Goal: Task Accomplishment & Management: Contribute content

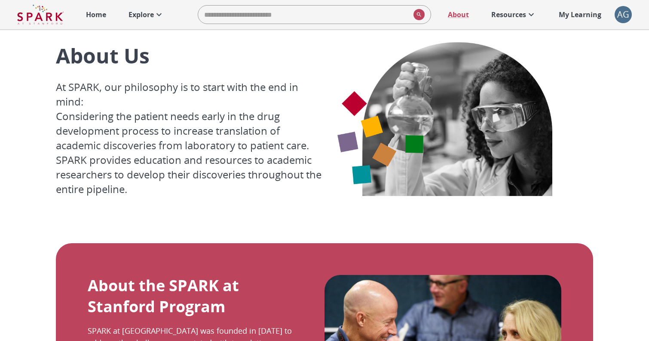
click at [47, 23] on img at bounding box center [40, 14] width 46 height 21
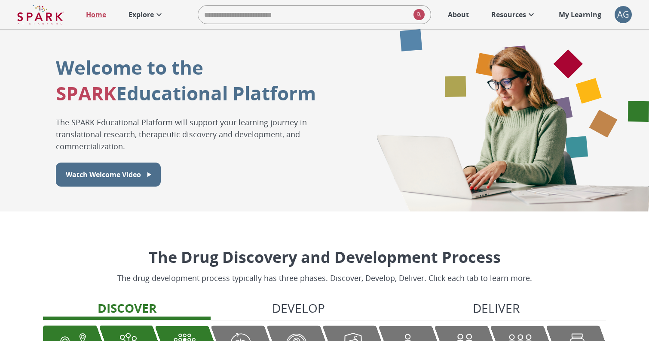
click at [147, 14] on p "Explore" at bounding box center [140, 14] width 25 height 10
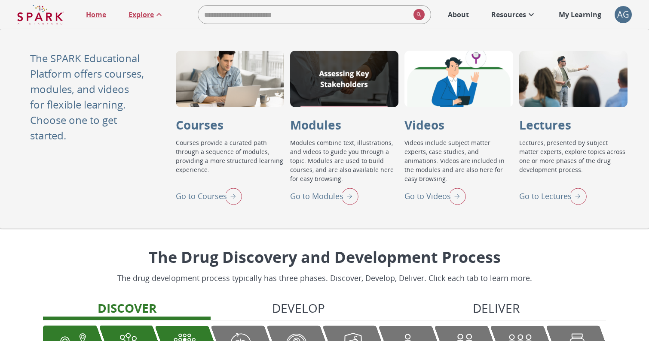
click at [137, 16] on p "Explore" at bounding box center [140, 14] width 25 height 10
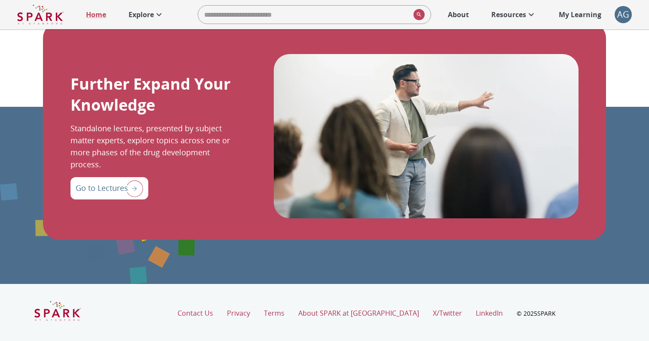
scroll to position [960, 0]
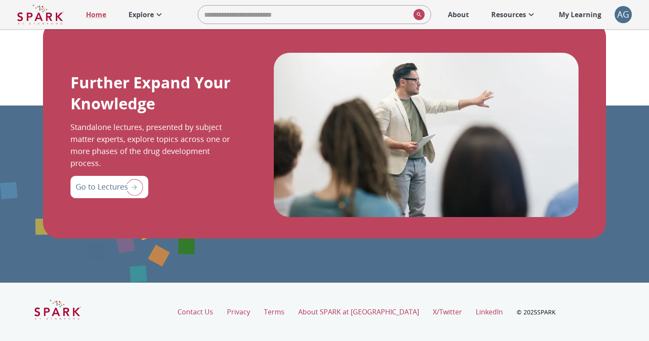
click at [97, 187] on p "Go to Lectures" at bounding box center [102, 187] width 52 height 12
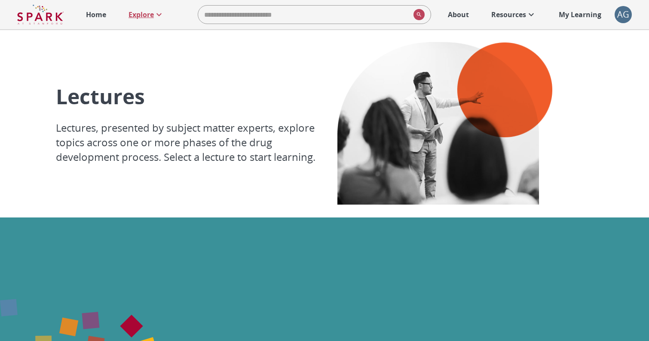
click at [149, 14] on p "Explore" at bounding box center [140, 14] width 25 height 10
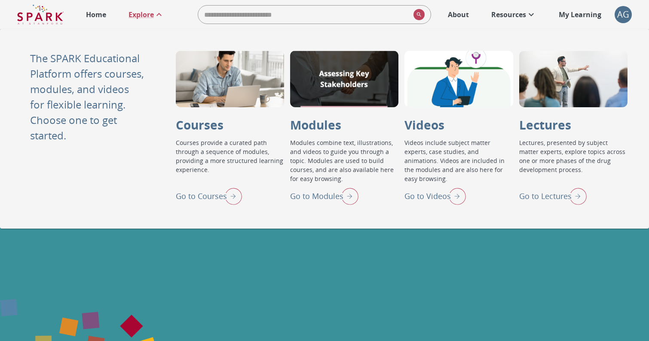
click at [624, 17] on div "AG" at bounding box center [622, 14] width 17 height 17
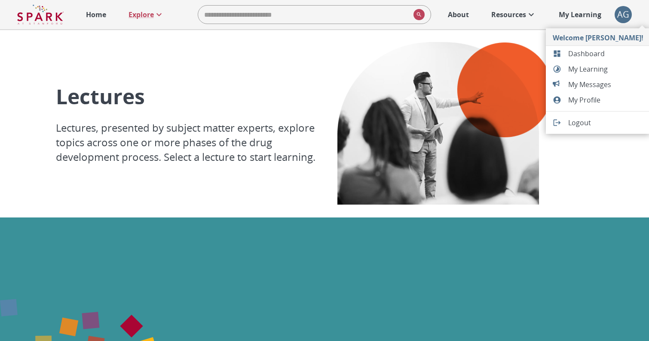
click at [573, 14] on div at bounding box center [324, 170] width 649 height 341
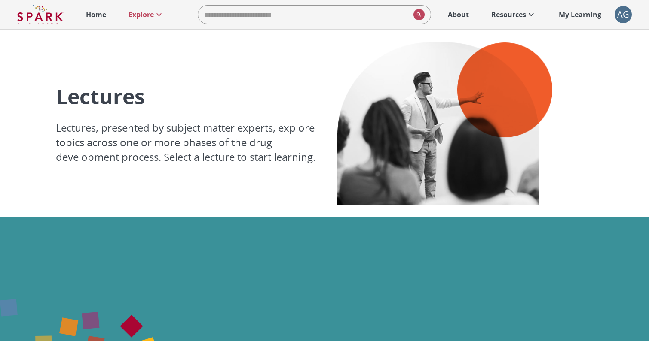
click at [579, 13] on p "My Learning" at bounding box center [579, 14] width 43 height 10
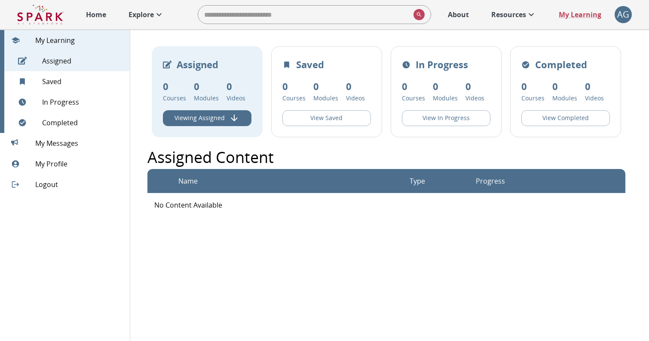
click at [622, 12] on div "AG" at bounding box center [622, 14] width 17 height 17
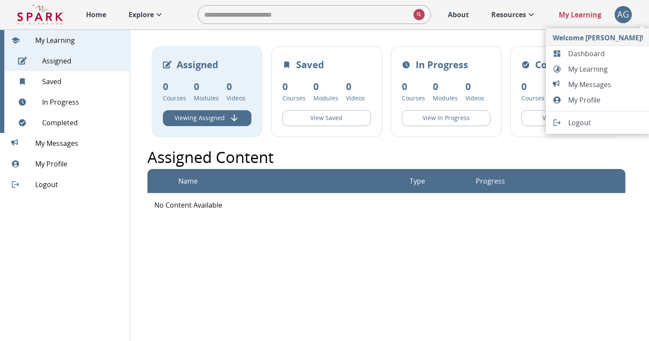
click at [573, 52] on span "Dashboard" at bounding box center [605, 54] width 75 height 10
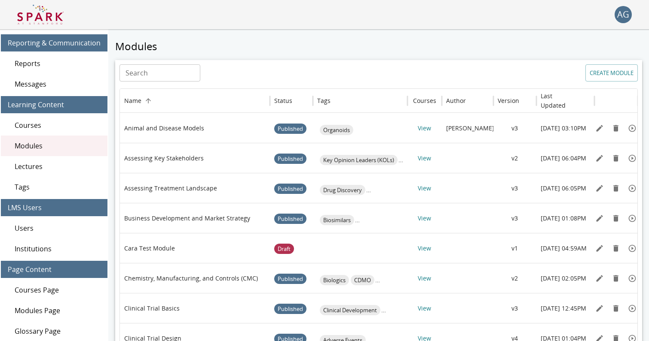
click at [51, 167] on span "Lectures" at bounding box center [58, 167] width 86 height 10
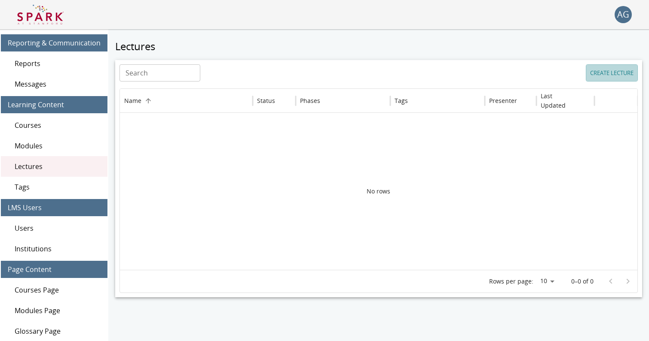
click at [600, 74] on button "CREATE LECTURE" at bounding box center [611, 72] width 52 height 17
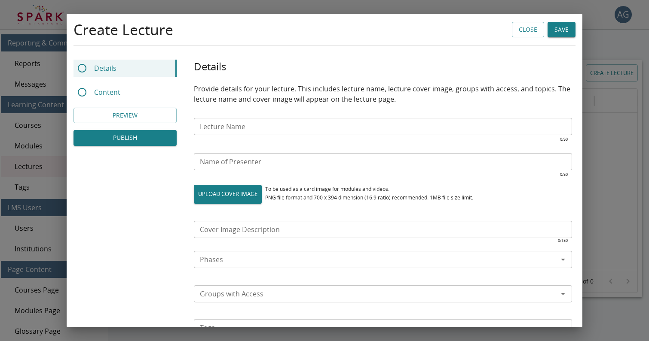
click at [250, 129] on input "Lecture Name" at bounding box center [383, 126] width 378 height 17
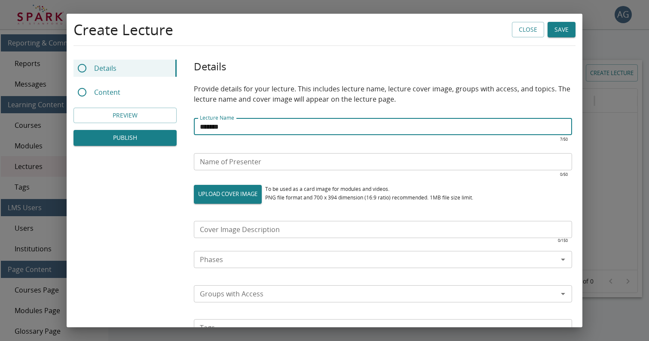
type input "*******"
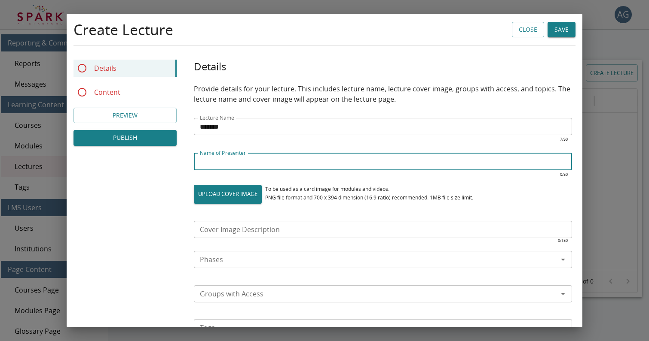
click at [216, 158] on input "Name of Presenter" at bounding box center [383, 161] width 378 height 17
type input "*******"
click at [227, 192] on label "UPLOAD COVER IMAGE" at bounding box center [228, 194] width 68 height 19
click at [194, 204] on input "UPLOAD COVER IMAGE" at bounding box center [194, 204] width 0 height 0
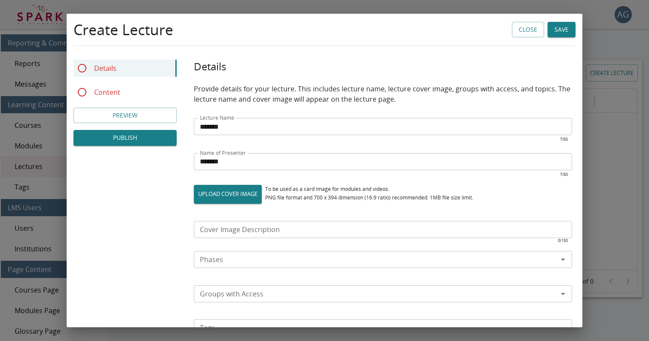
type input "**********"
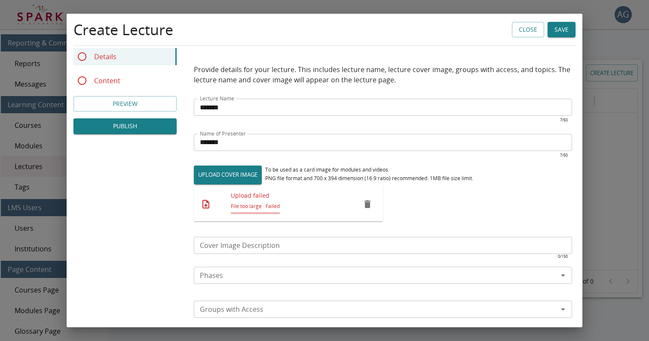
scroll to position [28, 0]
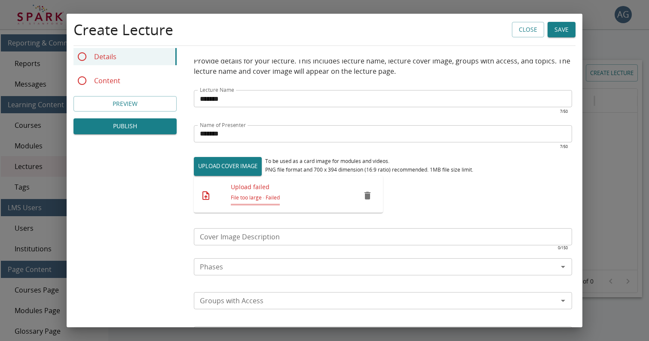
click at [367, 192] on icon "remove" at bounding box center [367, 196] width 6 height 8
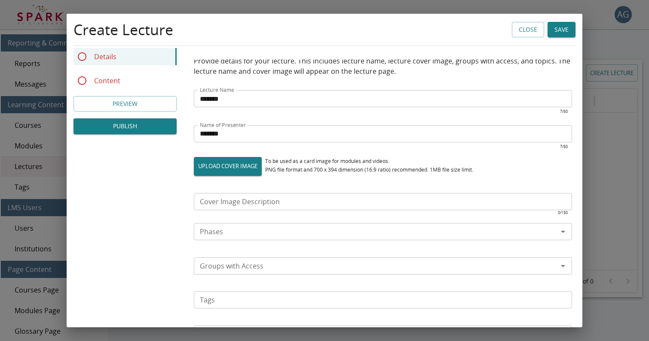
click at [224, 201] on input "Cover Image Description" at bounding box center [383, 201] width 378 height 17
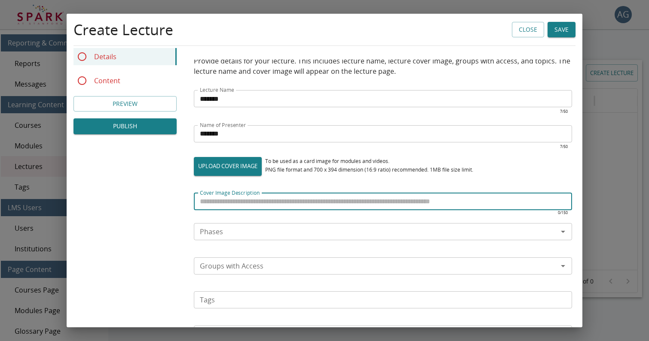
type input "**********"
click at [225, 236] on input "Phases" at bounding box center [375, 232] width 359 height 12
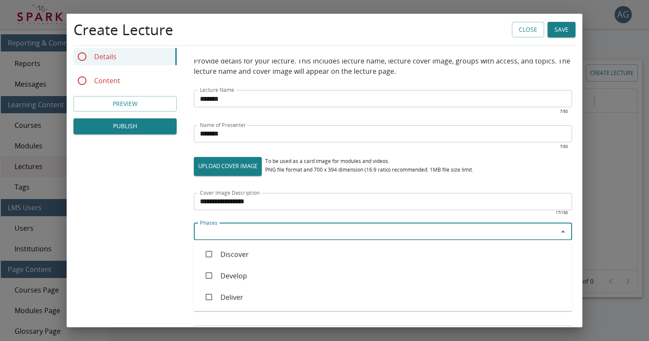
click at [224, 252] on li "Discover" at bounding box center [383, 254] width 378 height 21
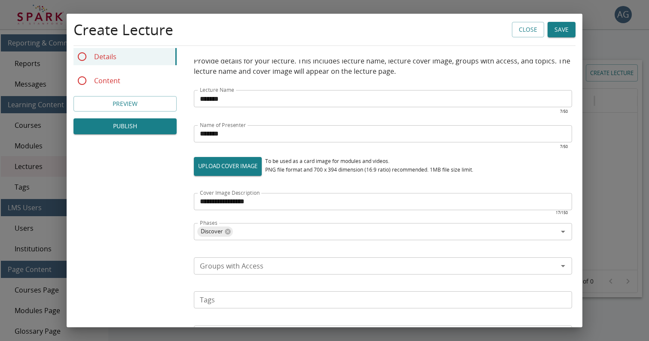
click at [152, 258] on div "**********" at bounding box center [324, 297] width 515 height 530
click at [233, 267] on input "Groups with Access" at bounding box center [375, 266] width 359 height 12
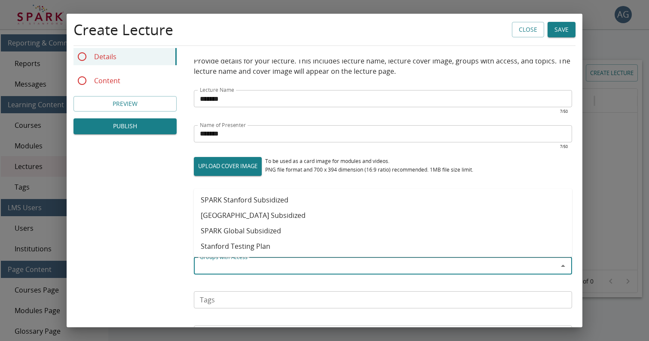
click at [251, 244] on li "Stanford Testing Plan" at bounding box center [383, 246] width 378 height 15
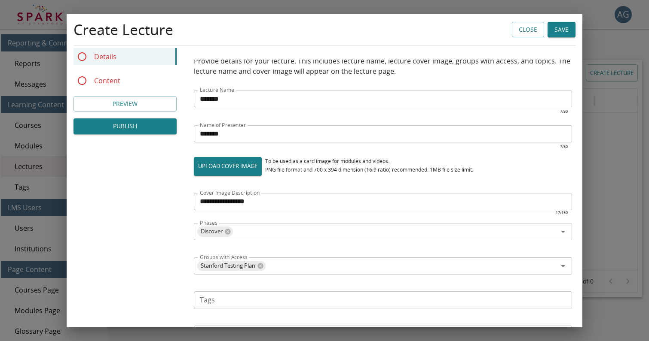
click at [146, 259] on div "**********" at bounding box center [324, 297] width 515 height 530
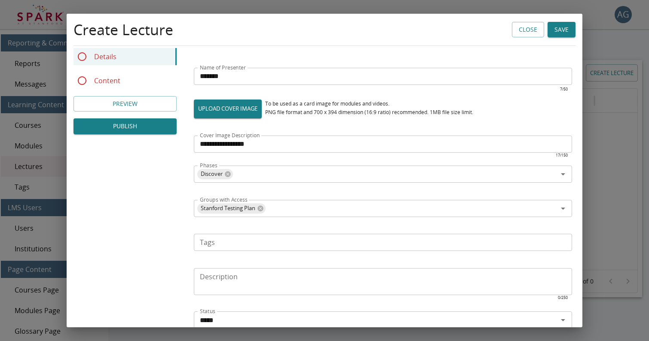
scroll to position [134, 0]
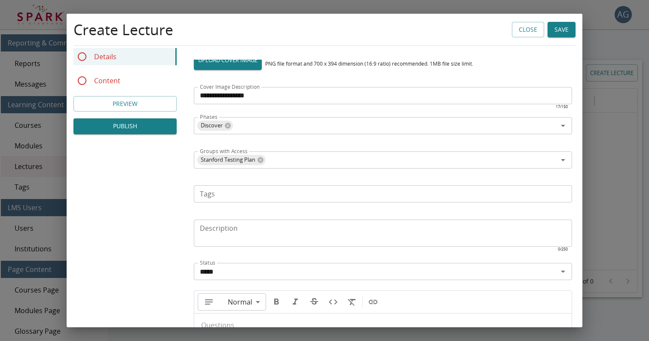
click at [210, 232] on div "Description * Description ​" at bounding box center [383, 238] width 378 height 37
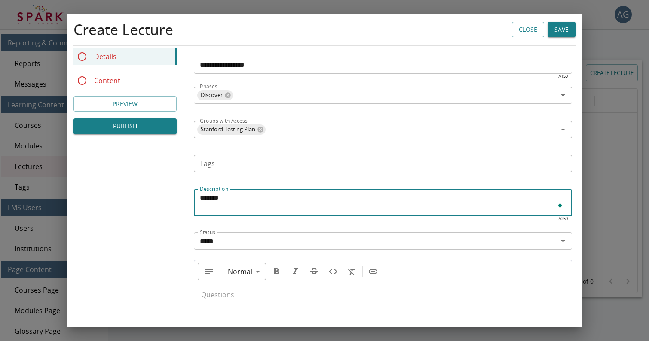
scroll to position [222, 0]
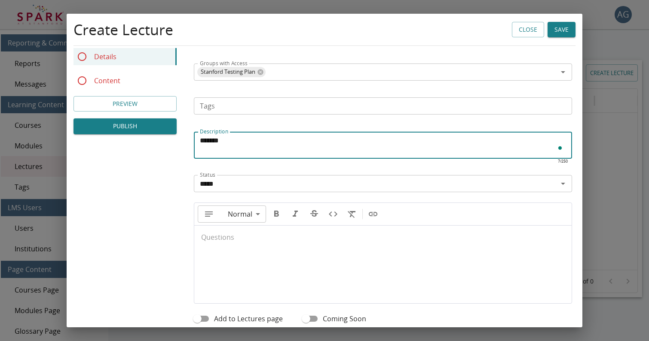
type textarea "*******"
click at [216, 250] on div at bounding box center [382, 260] width 377 height 69
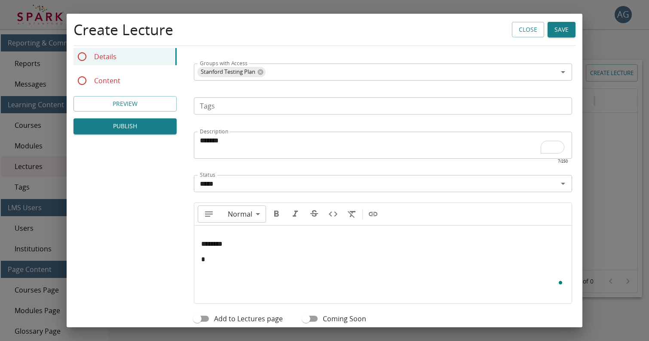
type input "**"
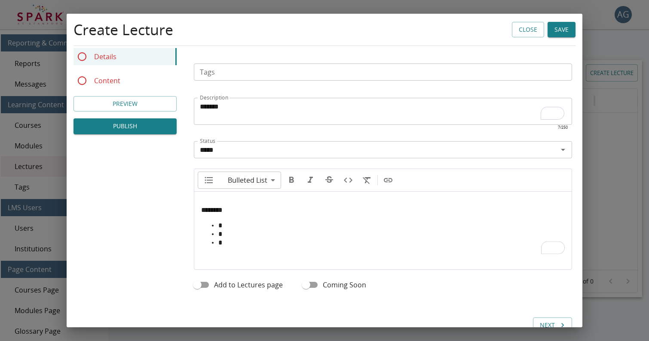
scroll to position [279, 0]
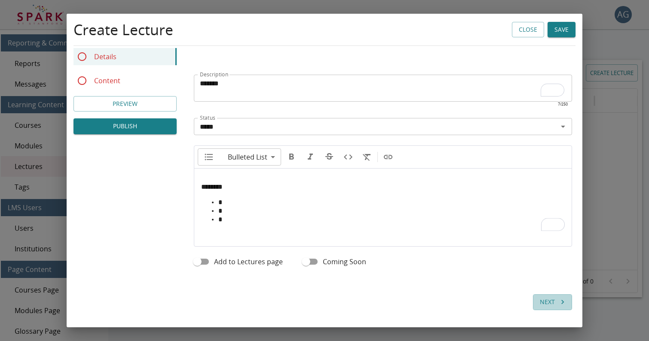
click at [552, 299] on button "Next" at bounding box center [552, 303] width 39 height 16
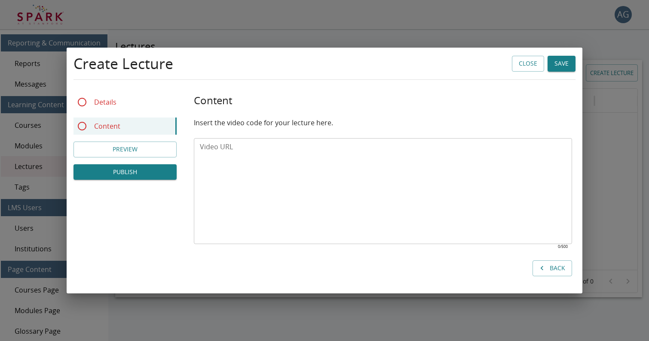
click at [220, 151] on textarea "Video URL" at bounding box center [383, 191] width 366 height 99
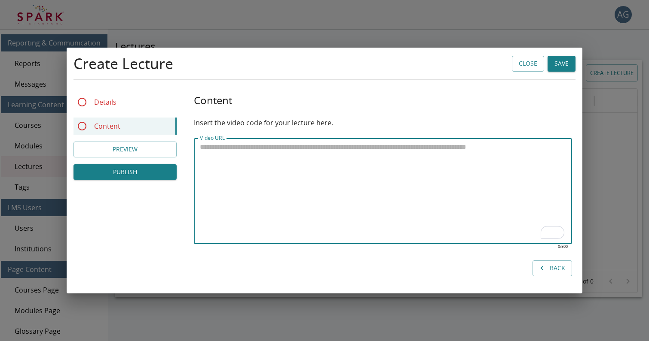
drag, startPoint x: 425, startPoint y: 157, endPoint x: 283, endPoint y: 143, distance: 141.9
click at [283, 143] on textarea "Video URL" at bounding box center [383, 191] width 366 height 99
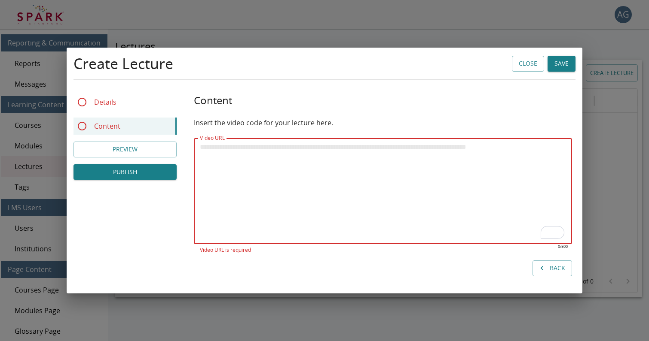
paste textarea "**********"
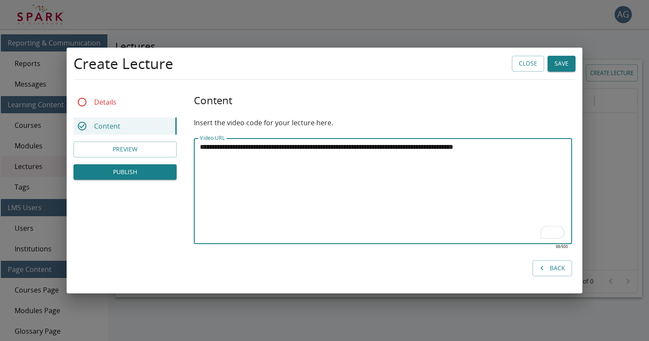
type textarea "**********"
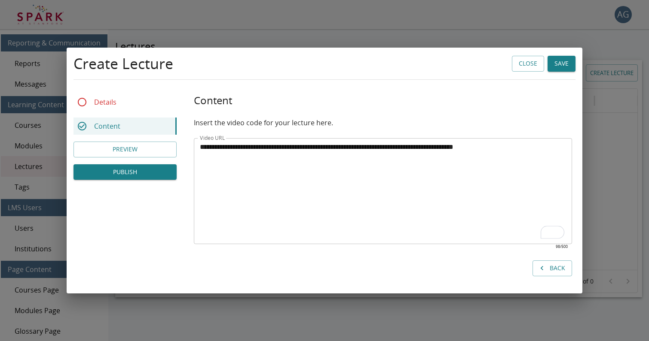
click at [102, 101] on p "Details" at bounding box center [105, 102] width 22 height 10
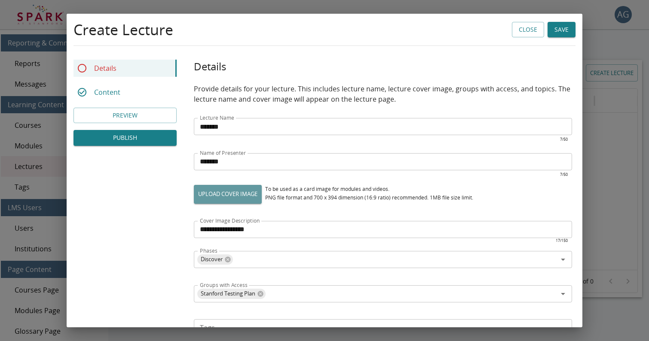
click at [229, 197] on label "UPLOAD COVER IMAGE" at bounding box center [228, 194] width 68 height 19
click at [194, 204] on input "UPLOAD COVER IMAGE" at bounding box center [194, 204] width 0 height 0
type input "**********"
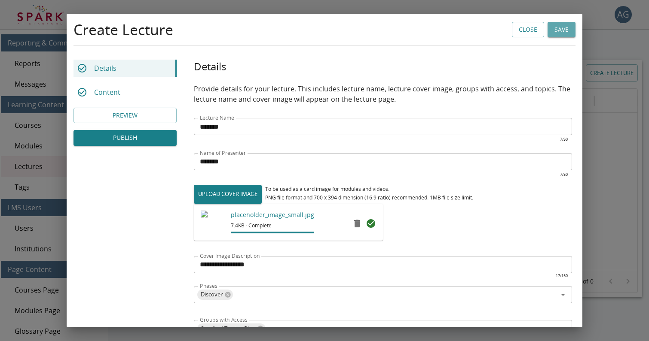
click at [561, 29] on button "Save" at bounding box center [561, 30] width 28 height 16
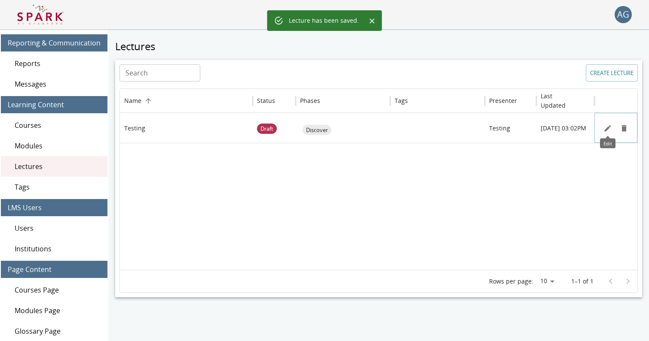
click at [607, 126] on icon "Edit" at bounding box center [607, 128] width 9 height 9
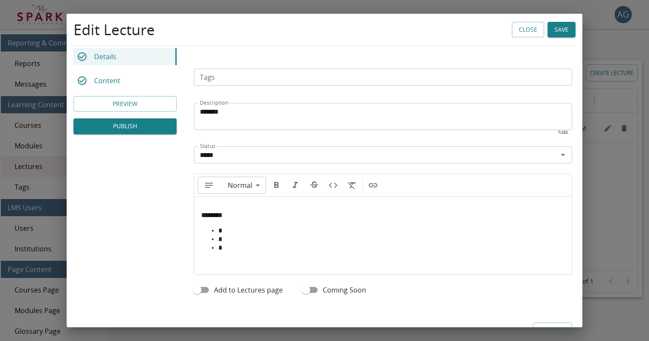
scroll to position [314, 0]
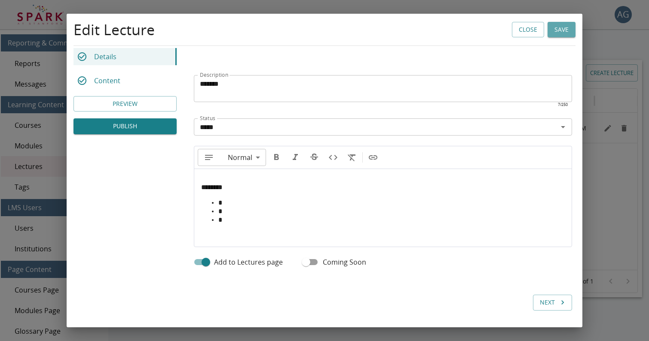
click at [564, 30] on button "Save" at bounding box center [561, 30] width 28 height 16
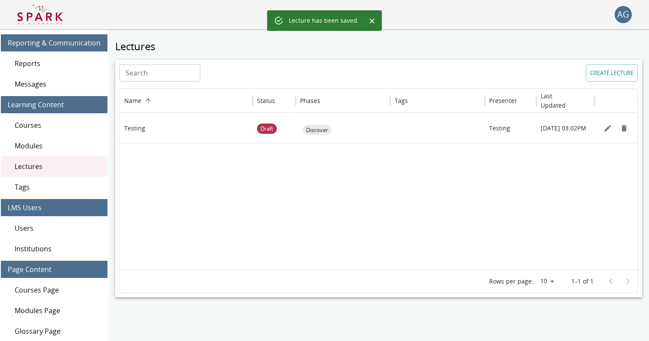
click at [32, 12] on img at bounding box center [40, 14] width 46 height 21
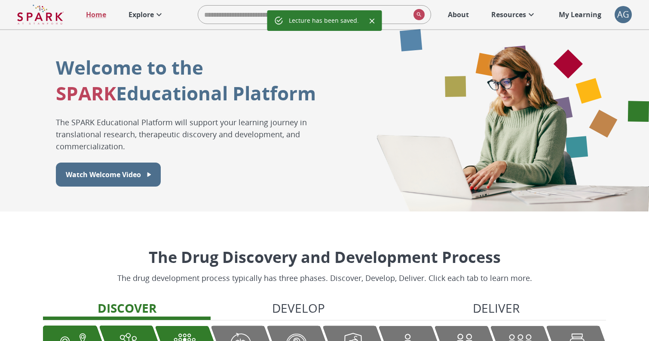
click at [586, 12] on p "My Learning" at bounding box center [579, 14] width 43 height 10
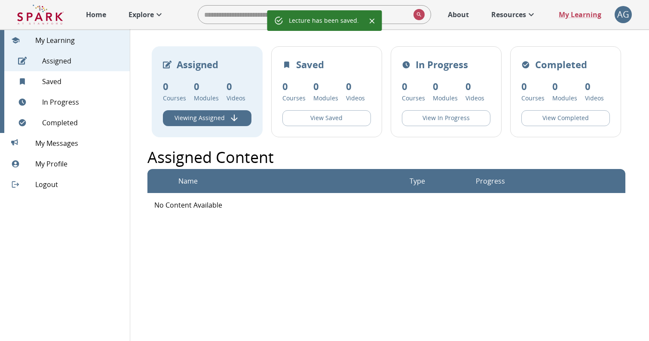
click at [41, 12] on img at bounding box center [40, 14] width 46 height 21
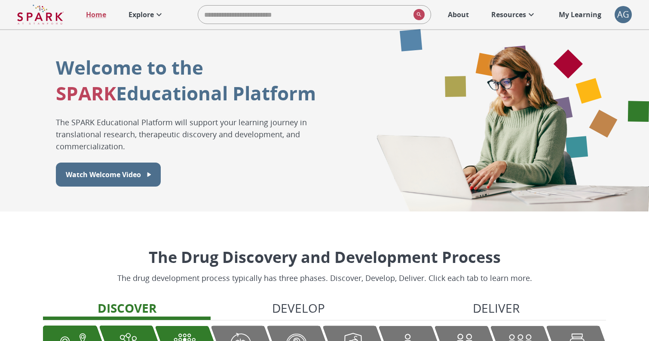
click at [153, 15] on p "Explore" at bounding box center [140, 14] width 25 height 10
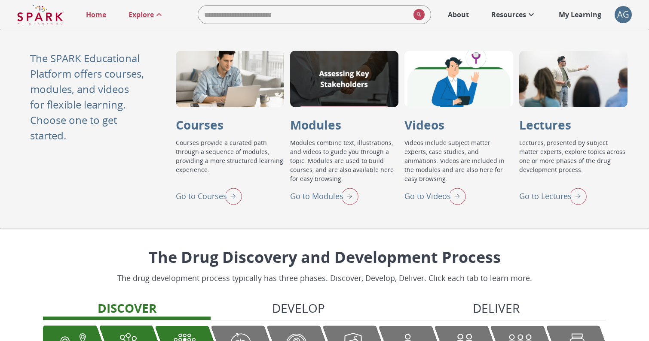
click at [542, 196] on p "Go to Lectures" at bounding box center [545, 197] width 52 height 12
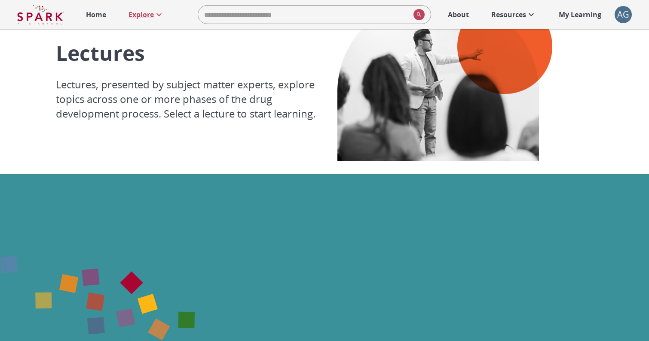
scroll to position [117, 0]
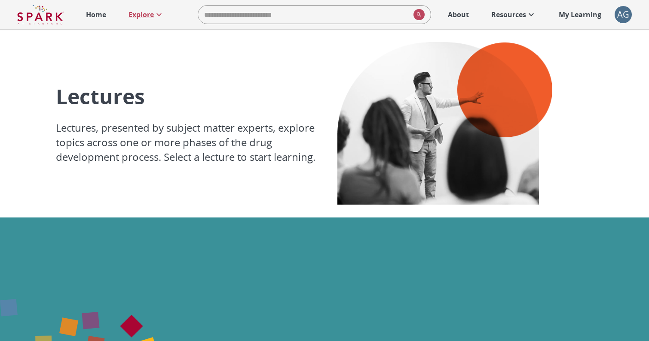
click at [620, 12] on div "AG" at bounding box center [622, 14] width 17 height 17
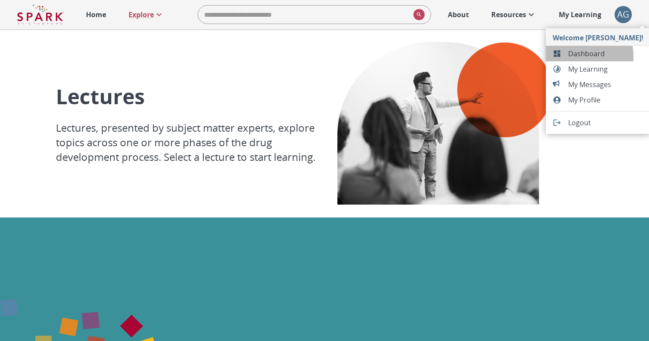
click at [573, 57] on span "Dashboard" at bounding box center [605, 54] width 75 height 10
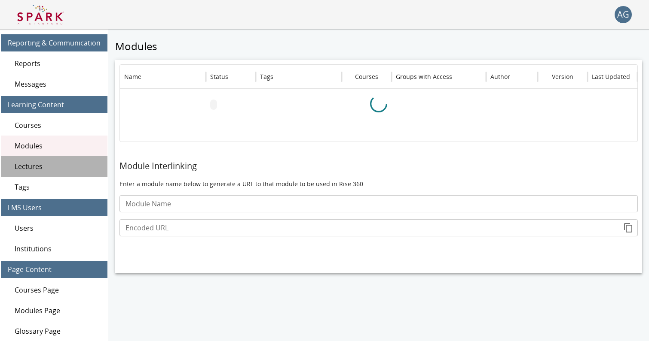
click at [63, 166] on span "Lectures" at bounding box center [58, 167] width 86 height 10
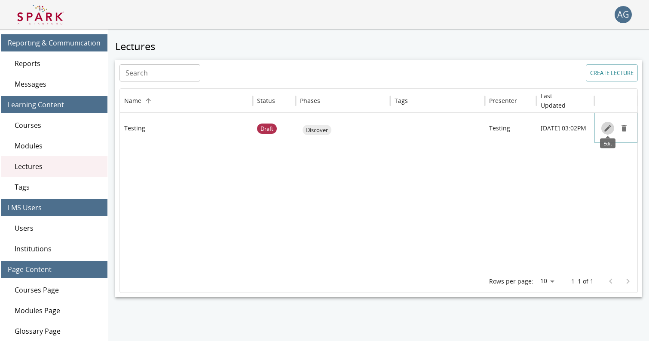
click at [607, 127] on icon "Edit" at bounding box center [607, 128] width 6 height 6
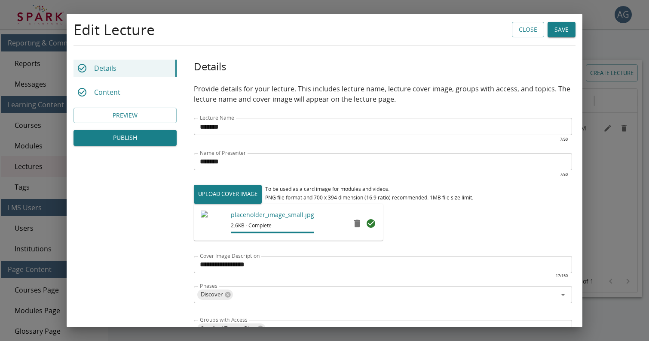
scroll to position [178, 0]
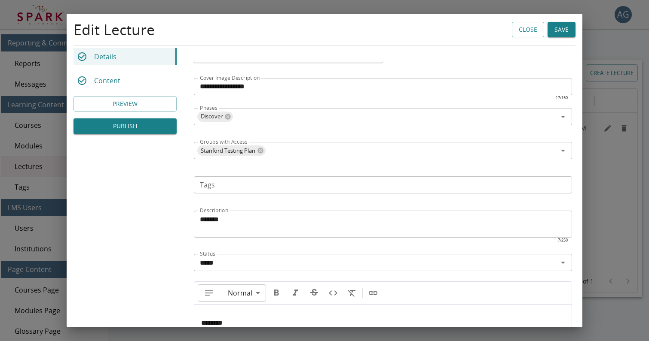
click at [277, 265] on input "*****" at bounding box center [375, 263] width 359 height 12
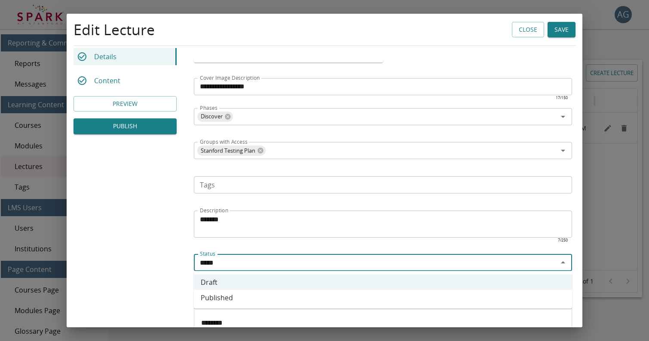
click at [229, 302] on li "Published" at bounding box center [383, 297] width 378 height 15
type input "*********"
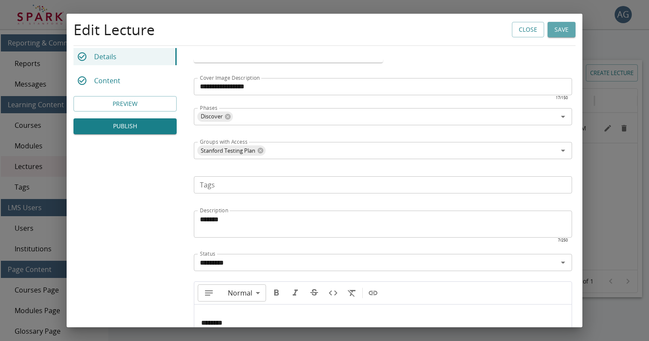
click at [561, 31] on button "Save" at bounding box center [561, 30] width 28 height 16
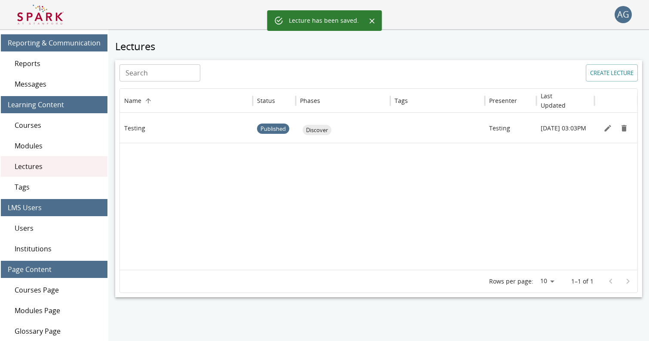
click at [35, 17] on img at bounding box center [40, 14] width 46 height 21
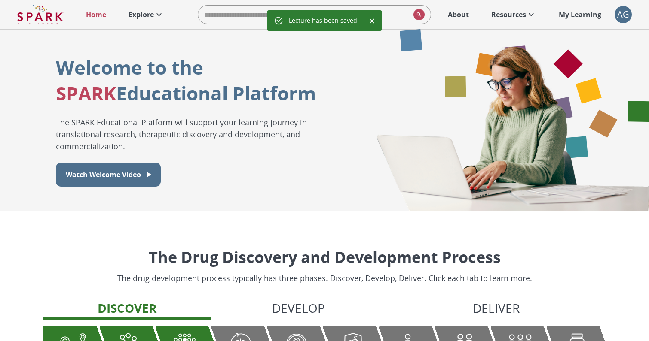
click at [140, 16] on p "Explore" at bounding box center [140, 14] width 25 height 10
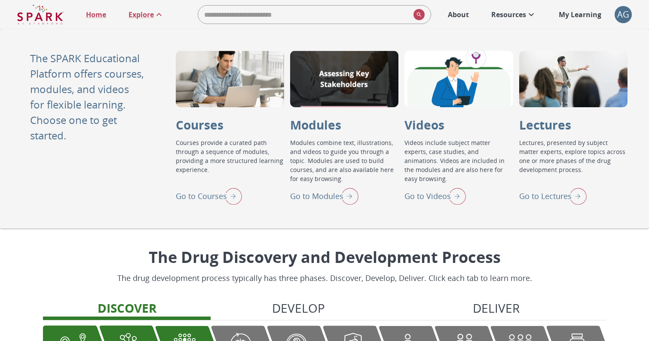
click at [550, 199] on p "Go to Lectures" at bounding box center [545, 197] width 52 height 12
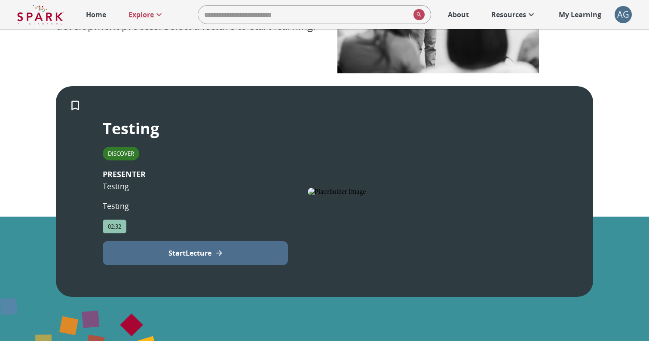
scroll to position [112, 0]
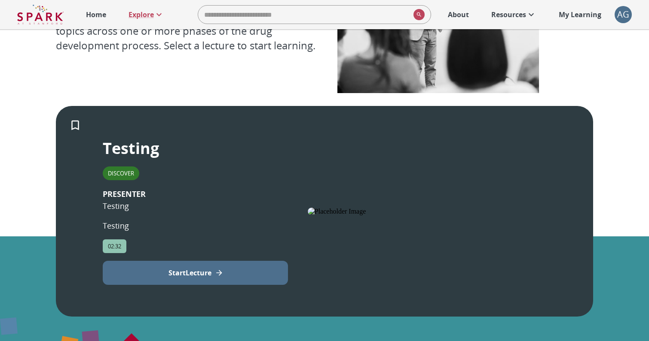
click at [75, 122] on icon "Add to My Learning" at bounding box center [75, 125] width 13 height 13
click at [200, 75] on div "Lectures Lectures, presented by subject matter experts, explore topics across o…" at bounding box center [324, 12] width 537 height 189
click at [189, 273] on p "Start Lecture" at bounding box center [189, 273] width 43 height 10
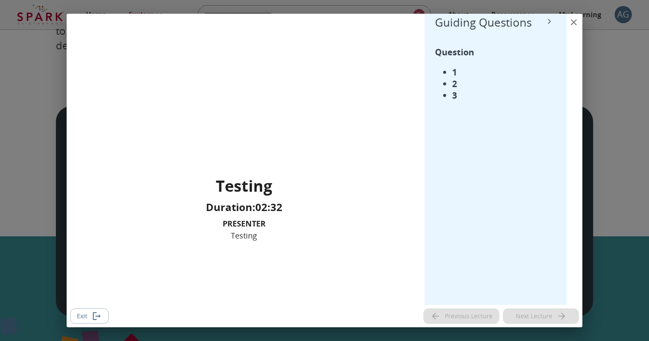
scroll to position [0, 0]
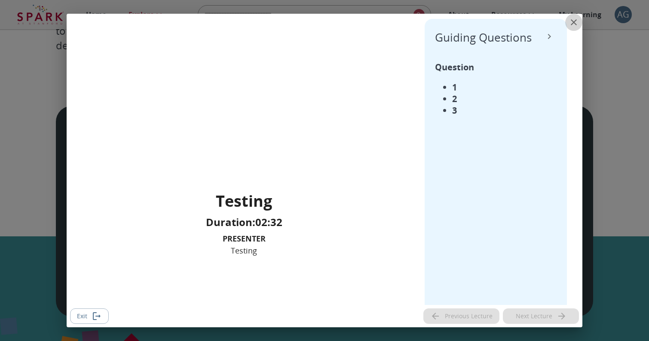
click at [573, 19] on icon "close" at bounding box center [573, 22] width 10 height 10
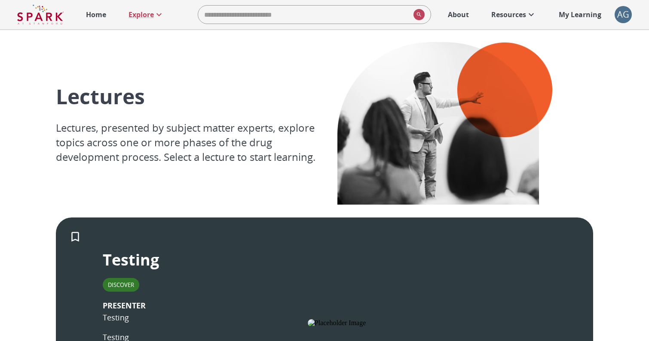
click at [36, 19] on img at bounding box center [40, 14] width 46 height 21
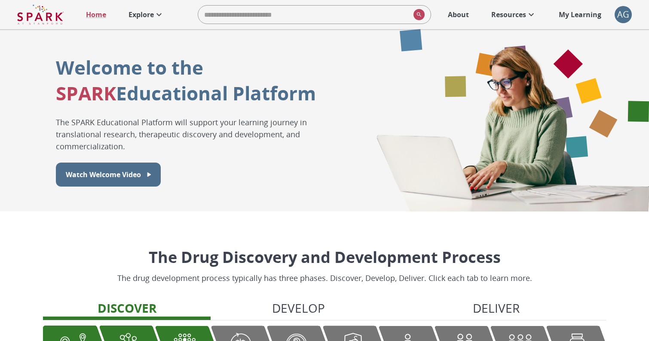
click at [144, 14] on p "Explore" at bounding box center [140, 14] width 25 height 10
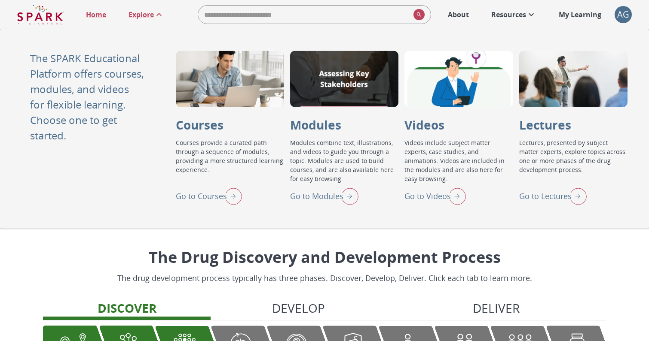
click at [195, 195] on p "Go to Courses" at bounding box center [201, 197] width 51 height 12
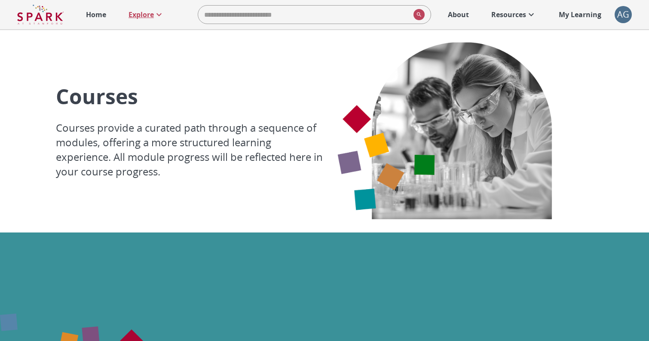
click at [137, 14] on p "Explore" at bounding box center [140, 14] width 25 height 10
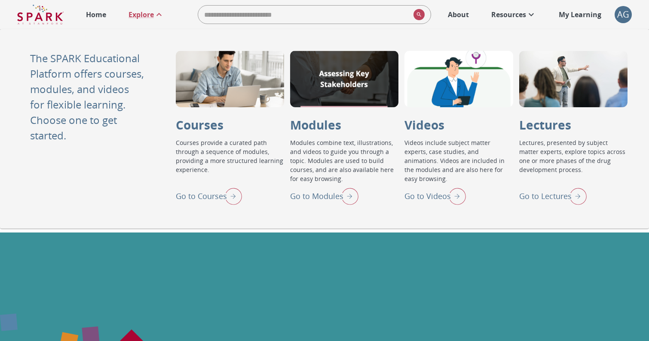
click at [311, 198] on p "Go to Modules" at bounding box center [316, 197] width 53 height 12
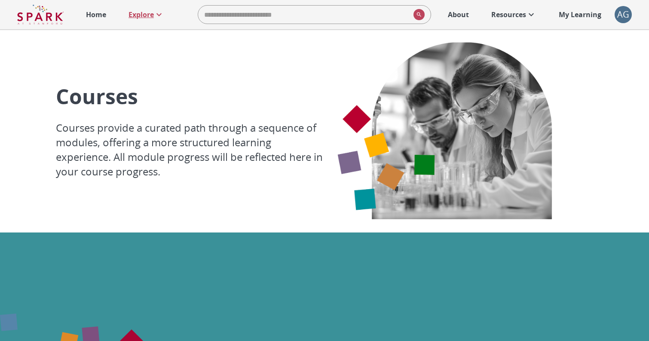
click at [143, 12] on p "Explore" at bounding box center [140, 14] width 25 height 10
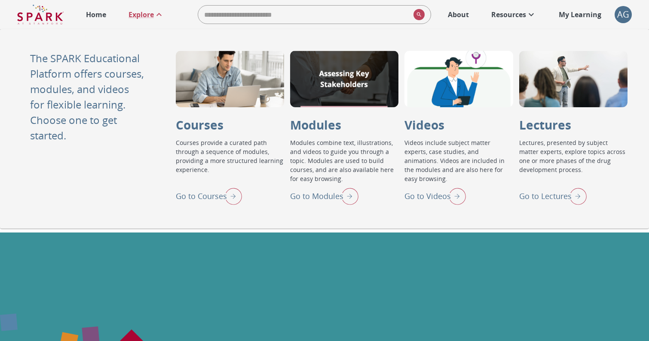
click at [533, 197] on p "Go to Lectures" at bounding box center [545, 197] width 52 height 12
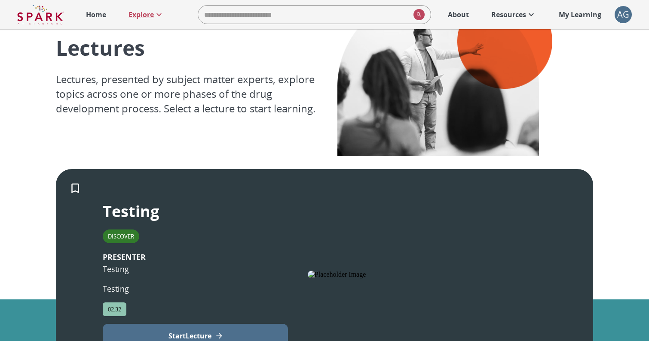
scroll to position [47, 0]
